Goal: Task Accomplishment & Management: Complete application form

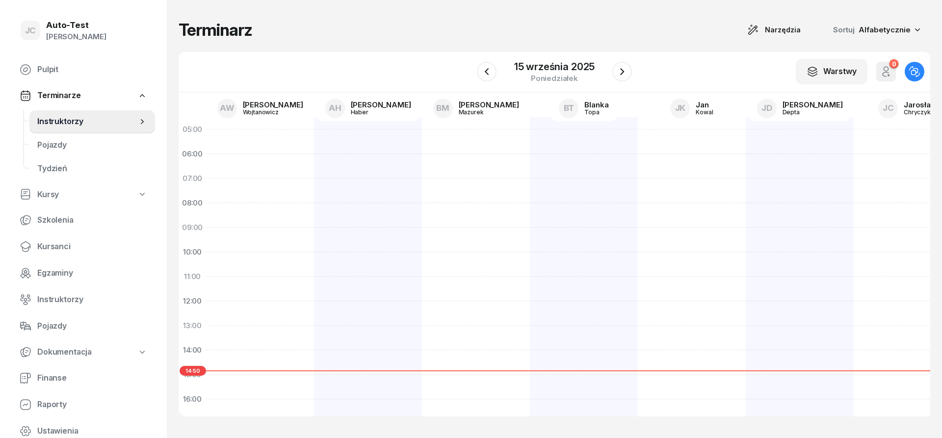
click at [331, 39] on div "Terminarz Narzędzia Sortuj Alfabetycznie" at bounding box center [554, 30] width 751 height 21
click at [75, 245] on span "Kursanci" at bounding box center [92, 246] width 110 height 13
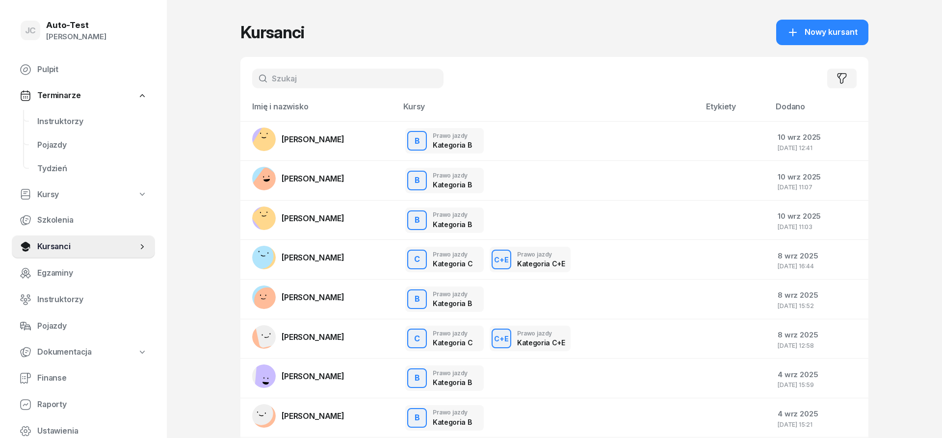
click at [292, 65] on div "Filtruj" at bounding box center [554, 78] width 628 height 43
click at [300, 80] on input "text" at bounding box center [347, 79] width 191 height 20
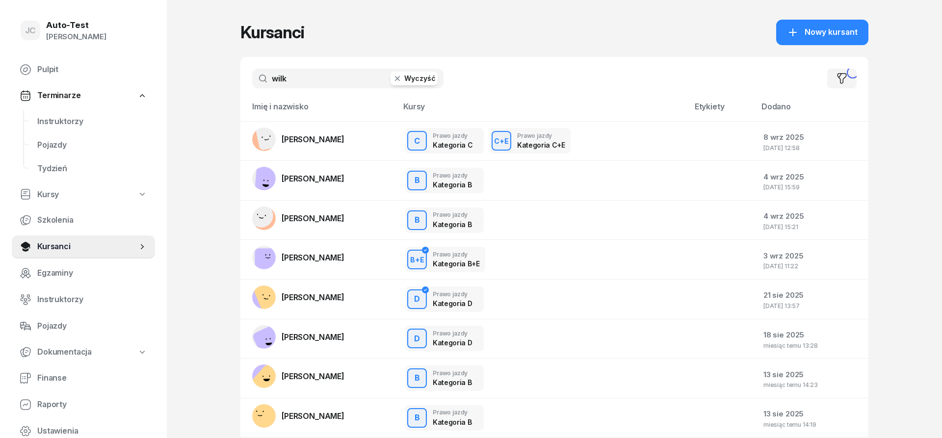
type input "wilk"
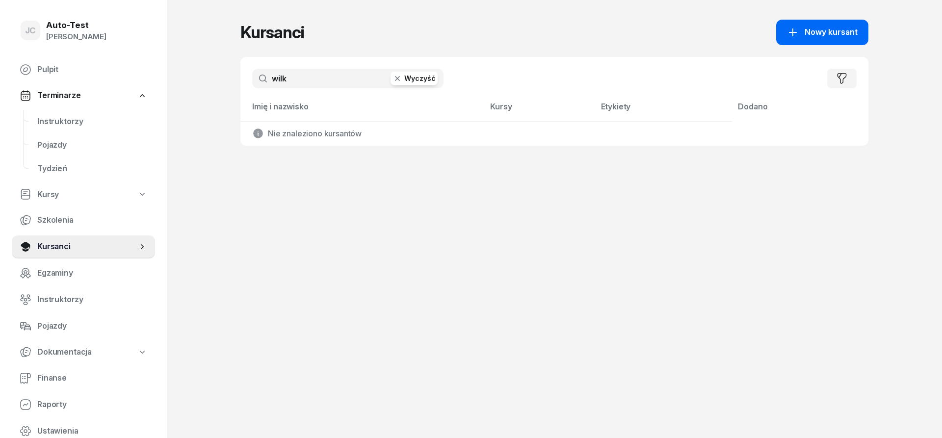
click at [805, 26] on div "Nowy kursant" at bounding box center [822, 32] width 71 height 13
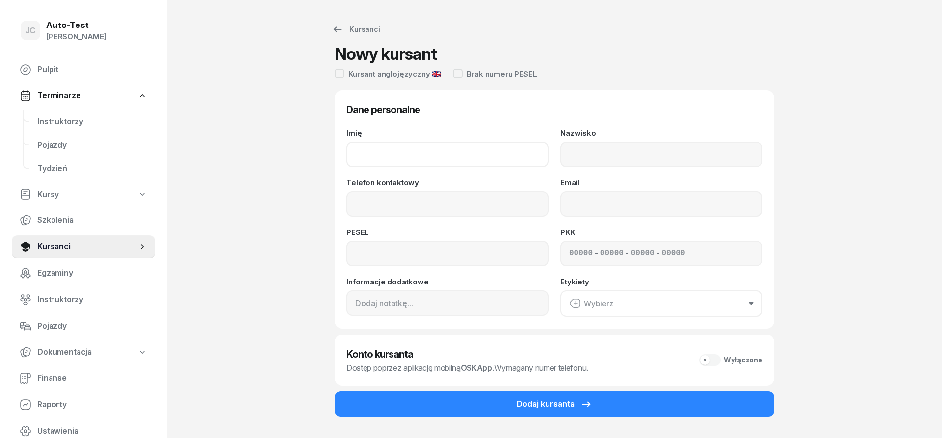
click at [439, 158] on input "Imię" at bounding box center [447, 155] width 202 height 26
type input "[PERSON_NAME]"
type input "Wilk"
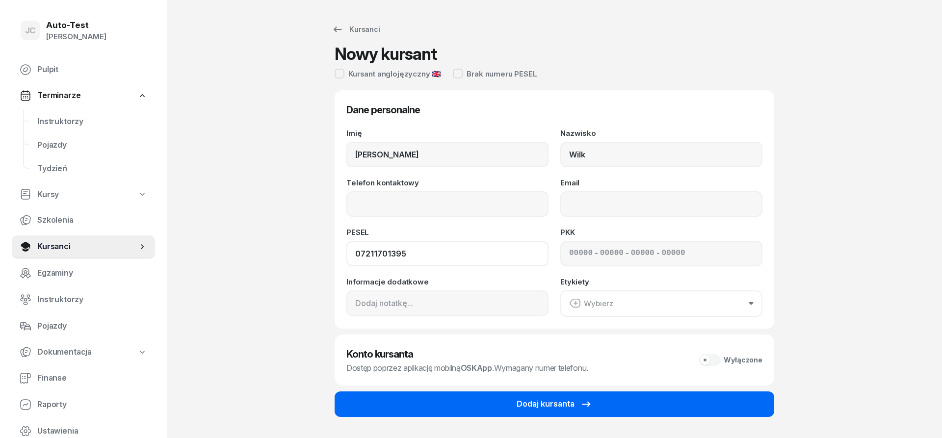
type input "07211701395"
click at [629, 398] on button "Dodaj kursanta" at bounding box center [554, 404] width 439 height 26
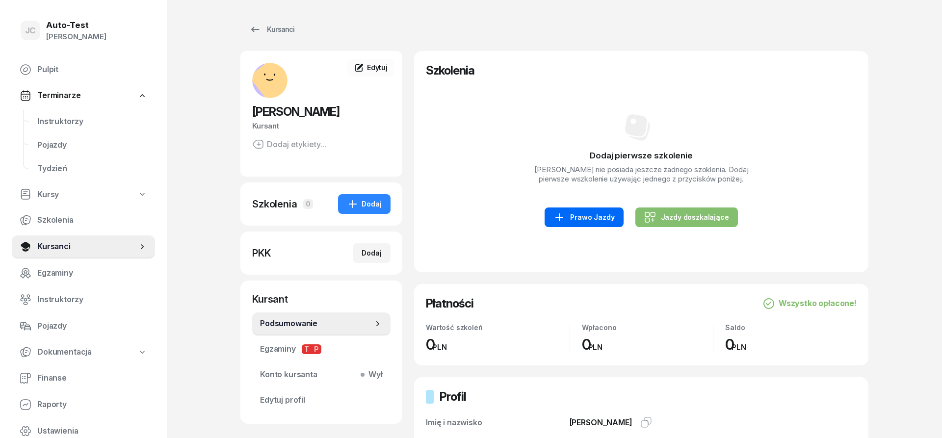
click at [574, 224] on link "Prawo Jazdy" at bounding box center [583, 217] width 78 height 20
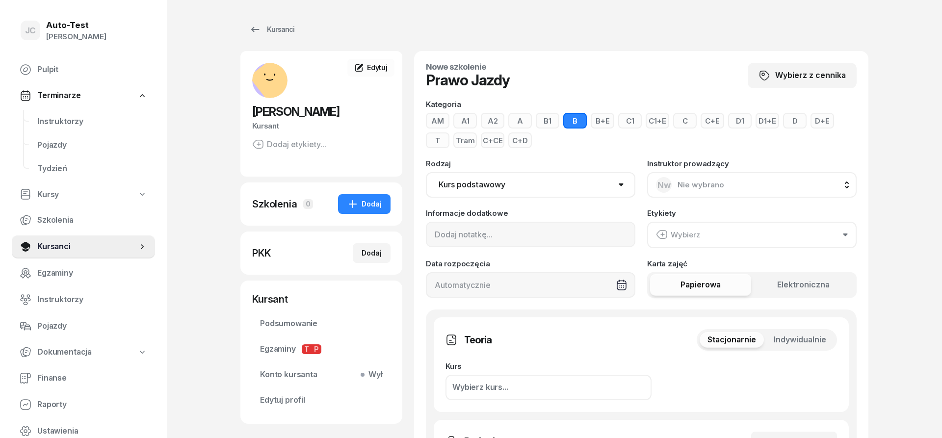
click at [823, 337] on span "Indywidualnie" at bounding box center [800, 340] width 52 height 13
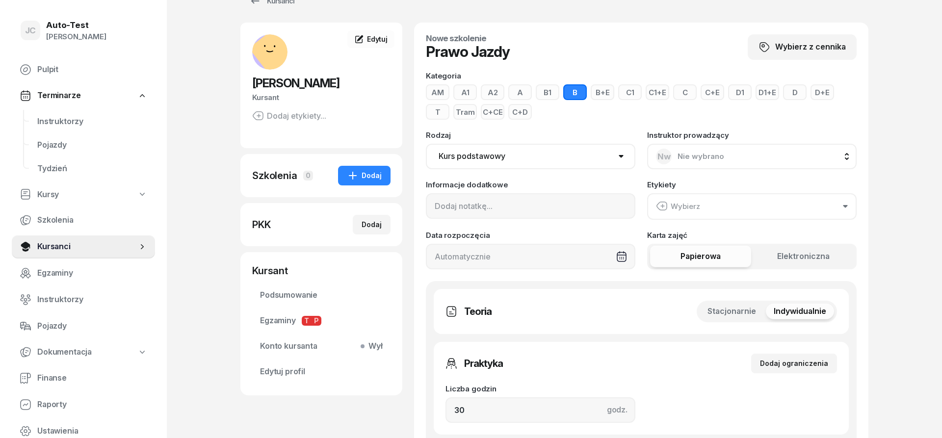
scroll to position [50, 0]
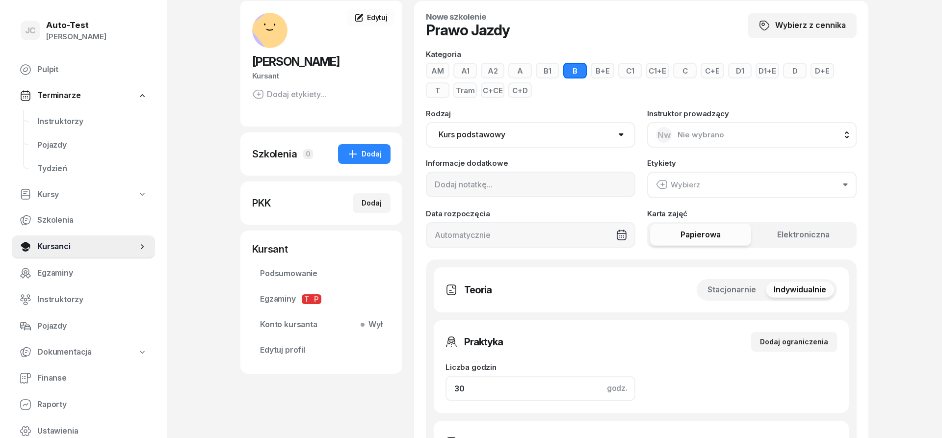
drag, startPoint x: 488, startPoint y: 386, endPoint x: 390, endPoint y: 390, distance: 97.7
click at [445, 390] on input "30" at bounding box center [540, 389] width 190 height 26
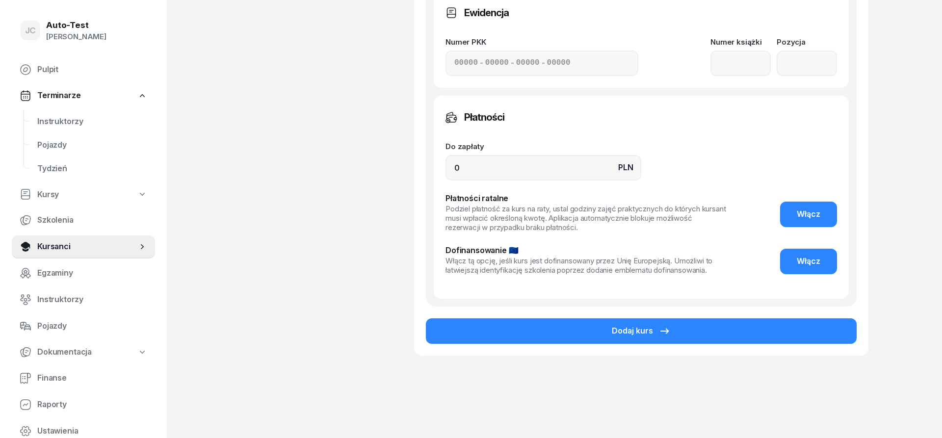
scroll to position [488, 0]
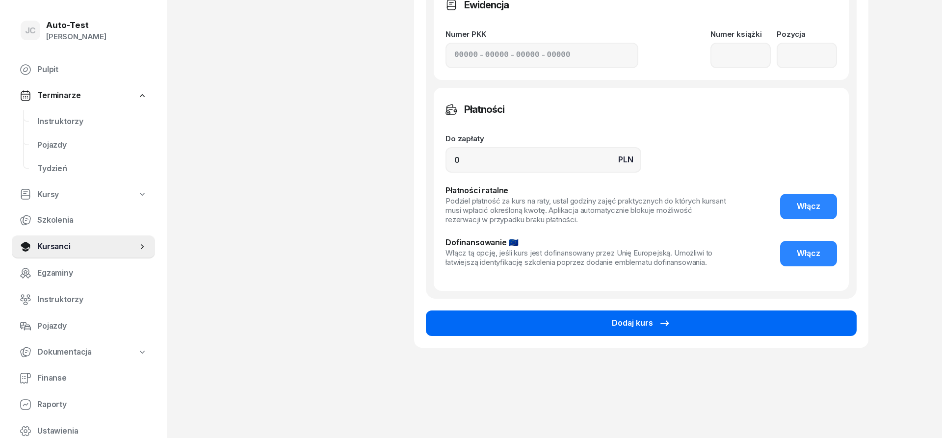
type input "32"
click at [519, 321] on button "Dodaj kurs" at bounding box center [641, 323] width 431 height 26
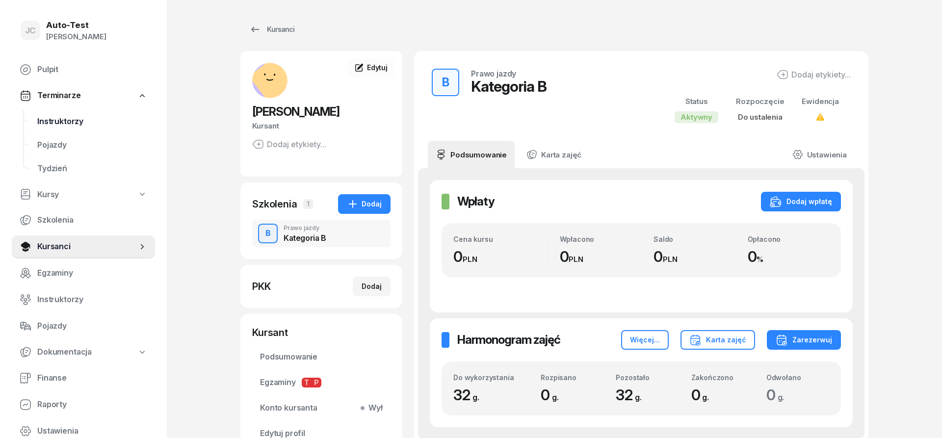
click at [93, 123] on span "Instruktorzy" at bounding box center [92, 121] width 110 height 13
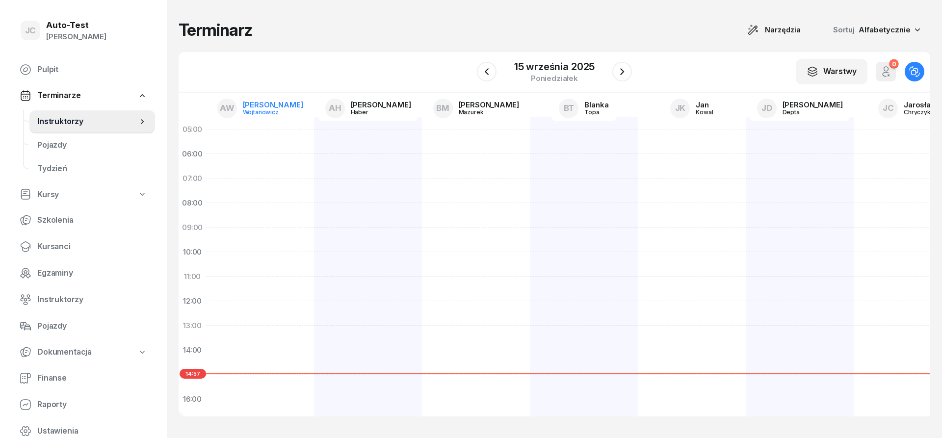
click at [259, 102] on div "[PERSON_NAME]" at bounding box center [273, 104] width 60 height 7
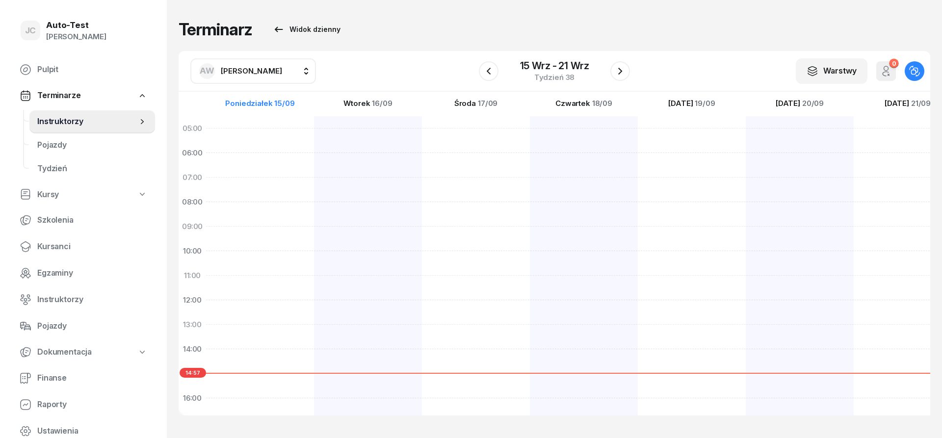
click at [241, 70] on span "[PERSON_NAME]" at bounding box center [251, 70] width 61 height 9
type input "chr"
click at [283, 136] on span "[PERSON_NAME]" at bounding box center [256, 135] width 60 height 13
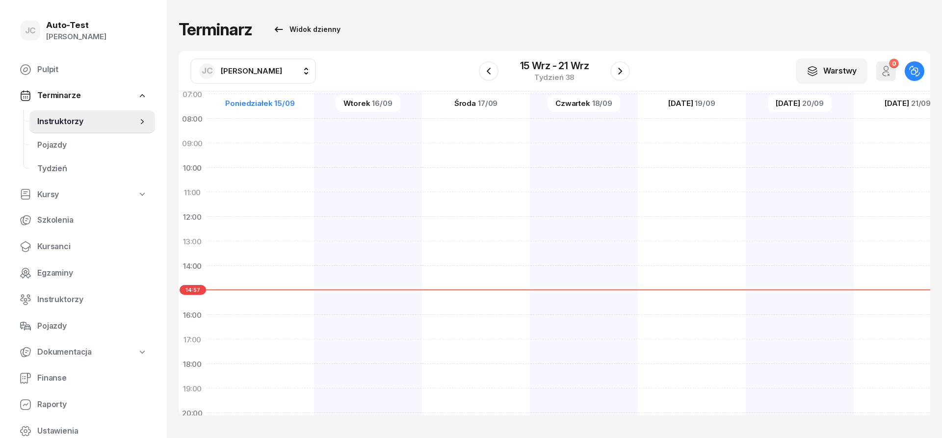
scroll to position [118, 0]
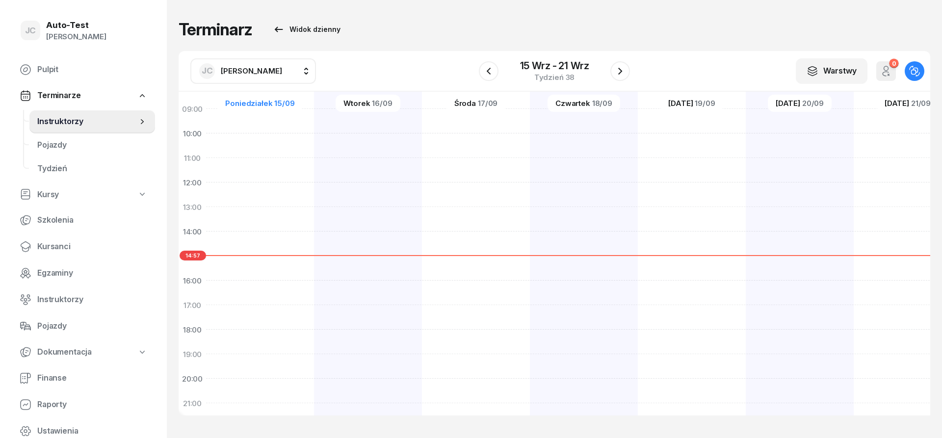
click at [266, 236] on div at bounding box center [260, 244] width 108 height 491
select select "14"
select select "16"
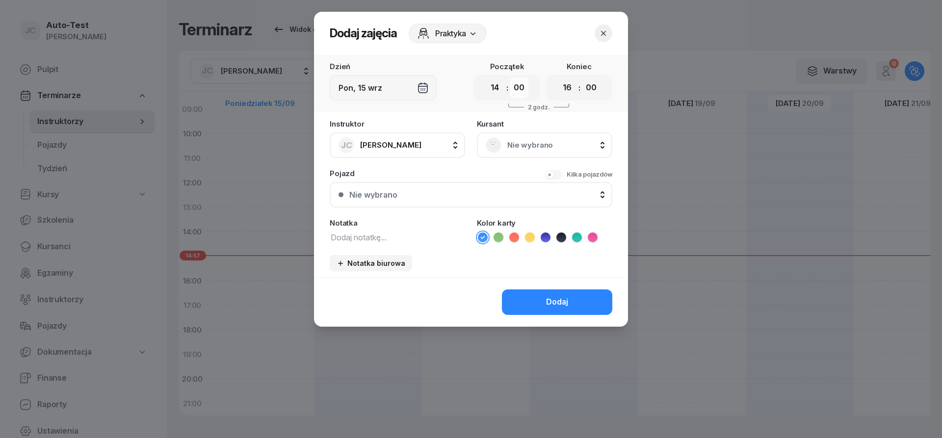
click at [510, 78] on select "00 05 10 15 20 25 30 35 40 45 50 55" at bounding box center [519, 88] width 19 height 21
select select "30"
click option "30" at bounding box center [0, 0] width 0 height 0
click at [558, 78] on select "00 01 02 03 04 05 06 07 08 09 10 11 12 13 14 15 16 17 18 19 20 21 22 23" at bounding box center [567, 88] width 19 height 21
select select "14"
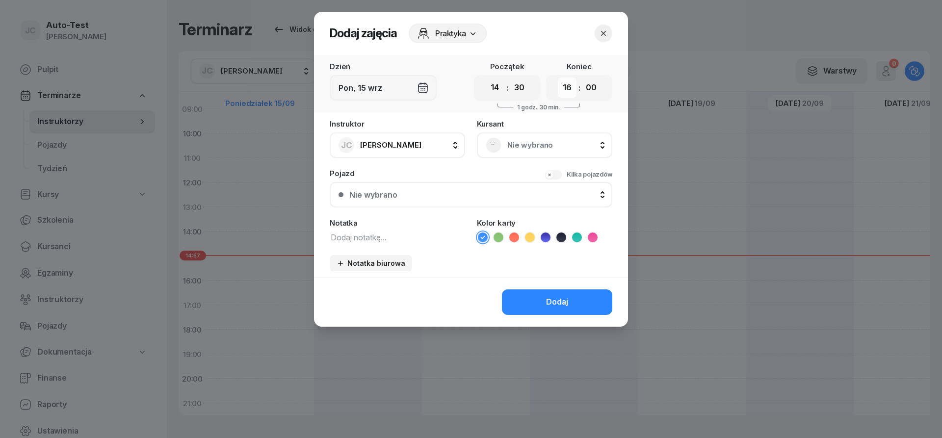
click option "14" at bounding box center [0, 0] width 0 height 0
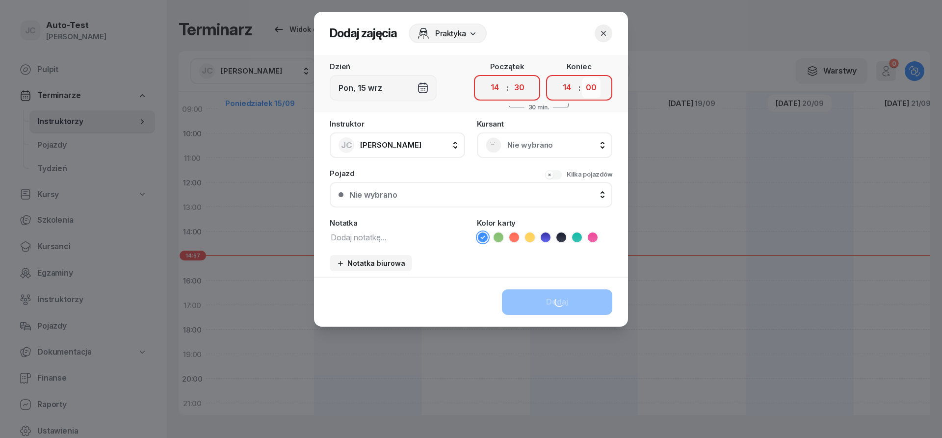
click at [582, 78] on select "00 05 10 15 20 25 30 35 40 45 50 55" at bounding box center [591, 88] width 19 height 21
select select "55"
click option "55" at bounding box center [0, 0] width 0 height 0
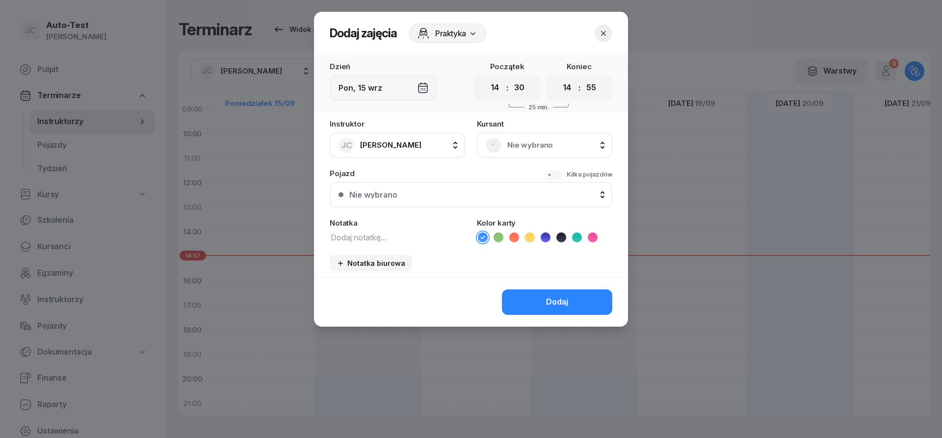
click at [506, 141] on div "Nie wybrano" at bounding box center [545, 145] width 118 height 16
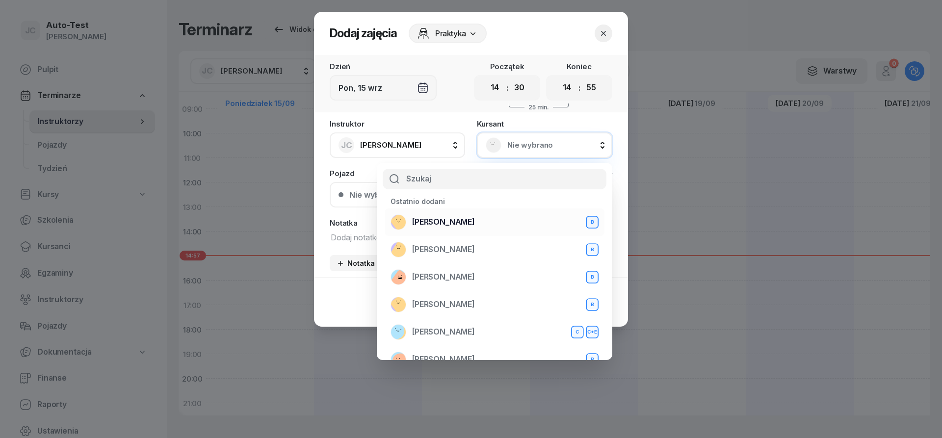
click at [440, 224] on span "[PERSON_NAME]" at bounding box center [443, 222] width 63 height 13
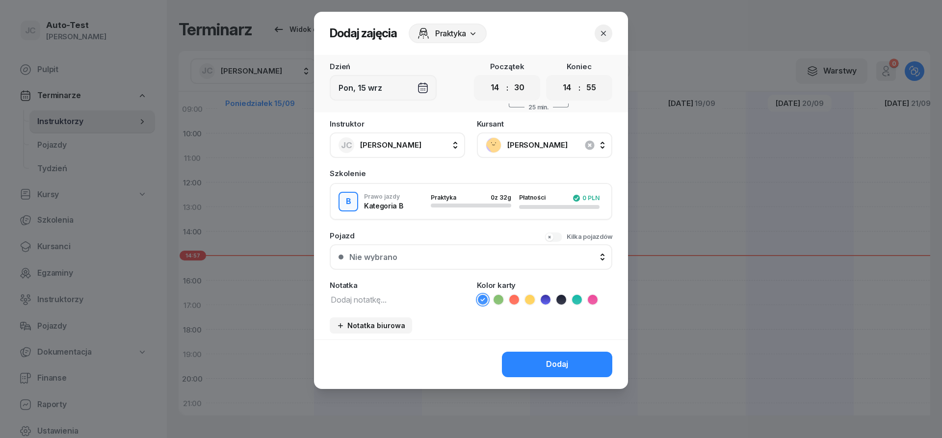
click at [401, 258] on div "Nie wybrano" at bounding box center [476, 257] width 254 height 8
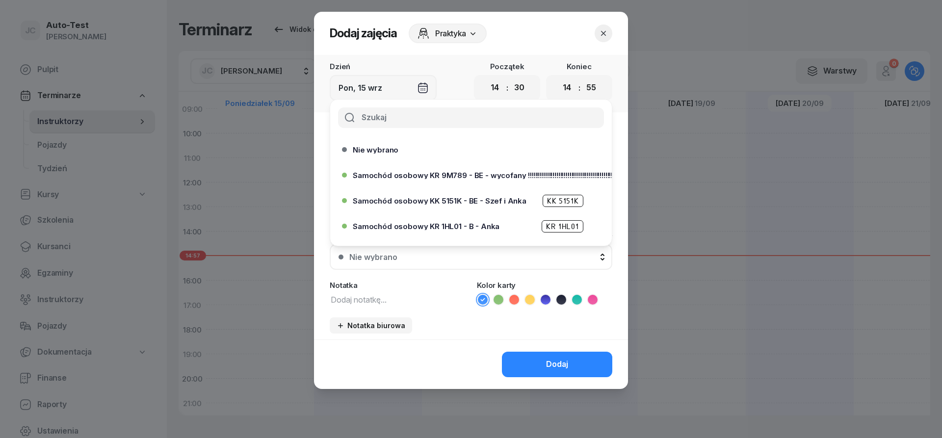
scroll to position [300, 0]
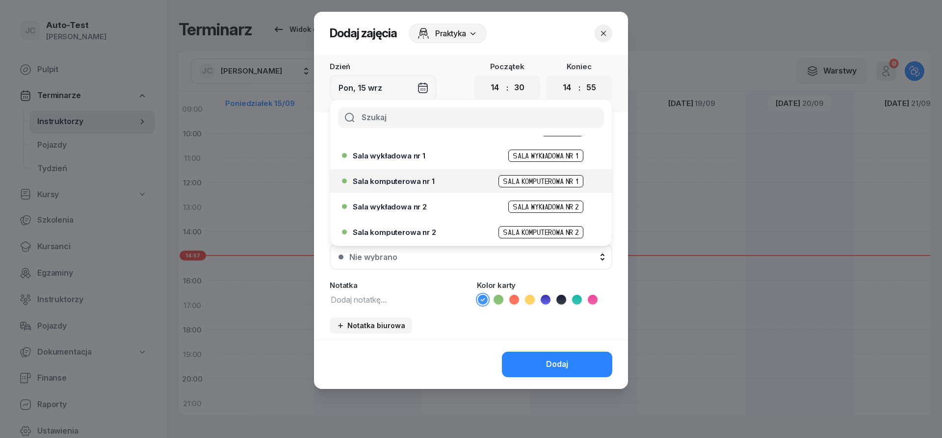
click at [423, 182] on span "Sala komputerowa nr 1" at bounding box center [394, 181] width 82 height 7
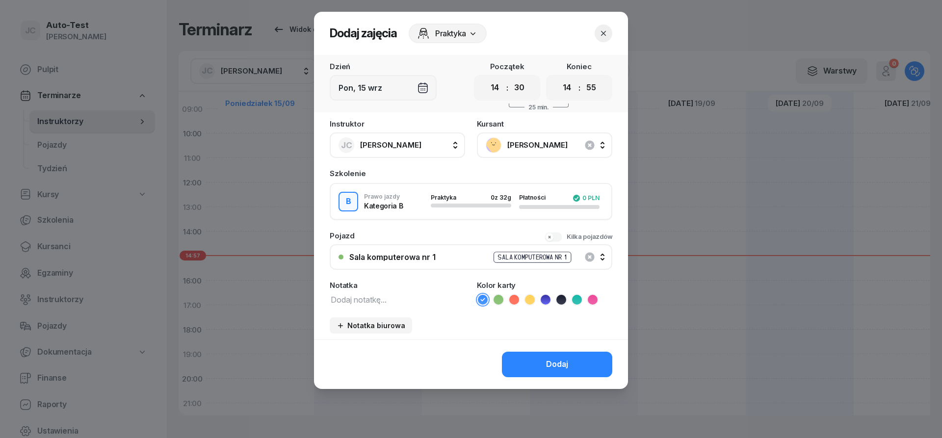
drag, startPoint x: 532, startPoint y: 352, endPoint x: 534, endPoint y: 361, distance: 8.7
click at [532, 356] on button "Dodaj" at bounding box center [557, 365] width 110 height 26
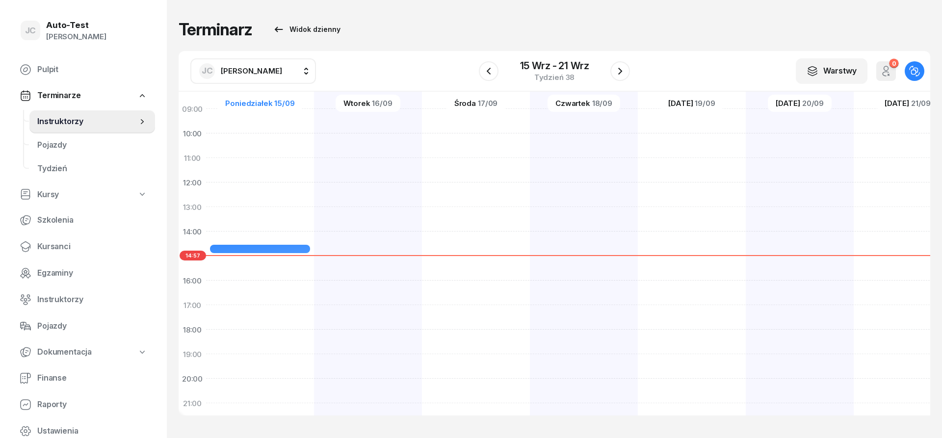
scroll to position [118, 0]
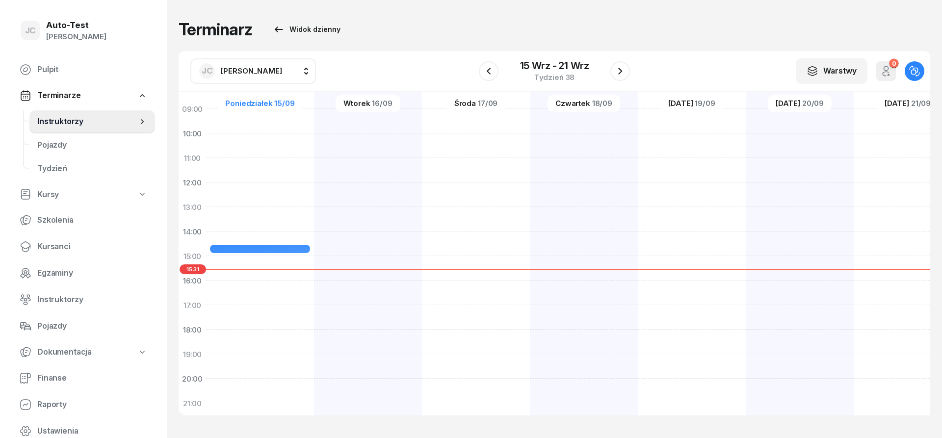
drag, startPoint x: 364, startPoint y: 33, endPoint x: 113, endPoint y: 461, distance: 496.4
drag, startPoint x: 382, startPoint y: 26, endPoint x: 177, endPoint y: 27, distance: 204.5
click at [177, 27] on div "Terminarz Widok dzienny JC [PERSON_NAME] AW [PERSON_NAME] AH [PERSON_NAME] BM […" at bounding box center [554, 219] width 775 height 438
click at [388, 36] on div "Terminarz Widok dzienny" at bounding box center [554, 30] width 751 height 20
